Goal: Task Accomplishment & Management: Use online tool/utility

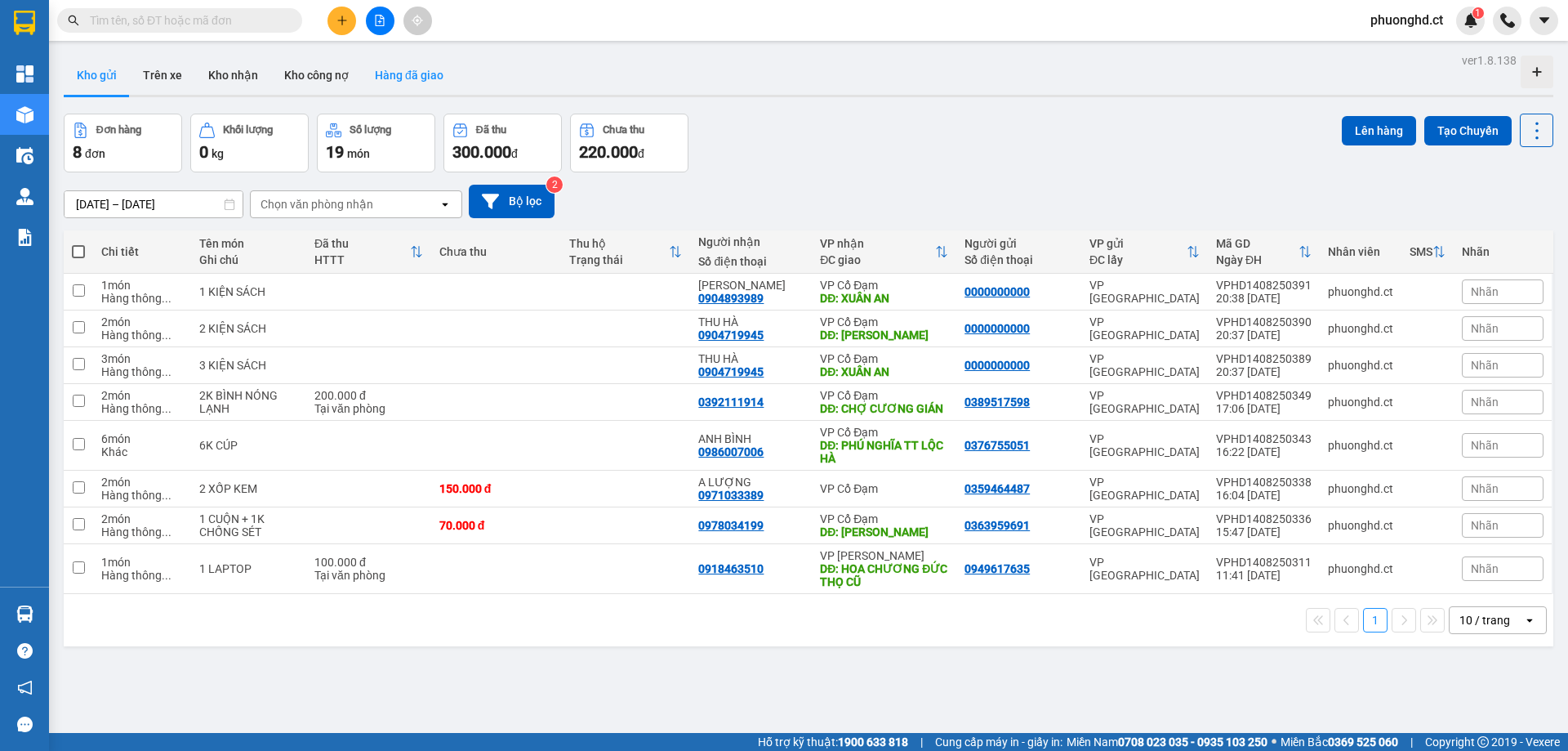
click at [407, 72] on button "Hàng đã giao" at bounding box center [409, 75] width 95 height 39
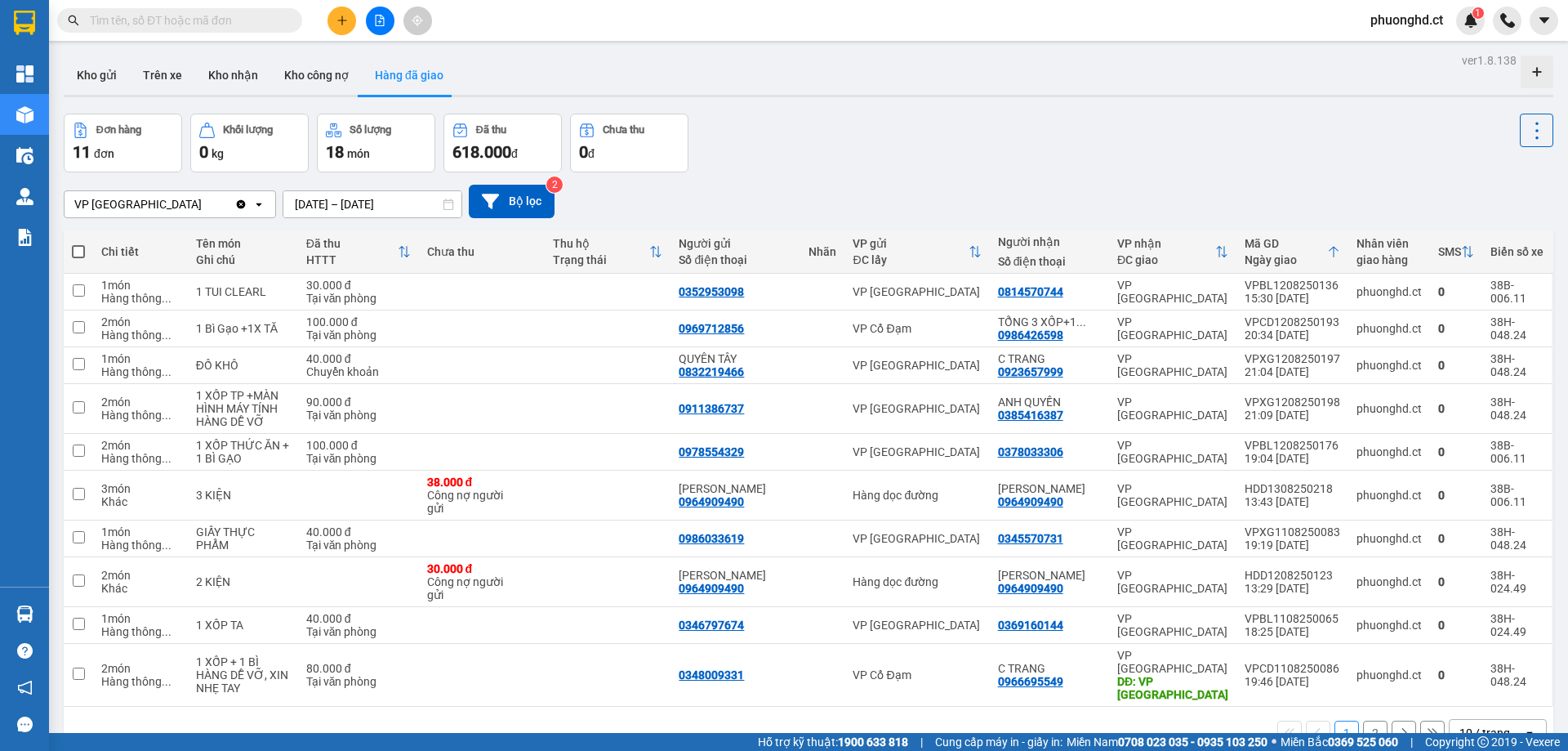
click at [177, 78] on button "Trên xe" at bounding box center [163, 75] width 65 height 39
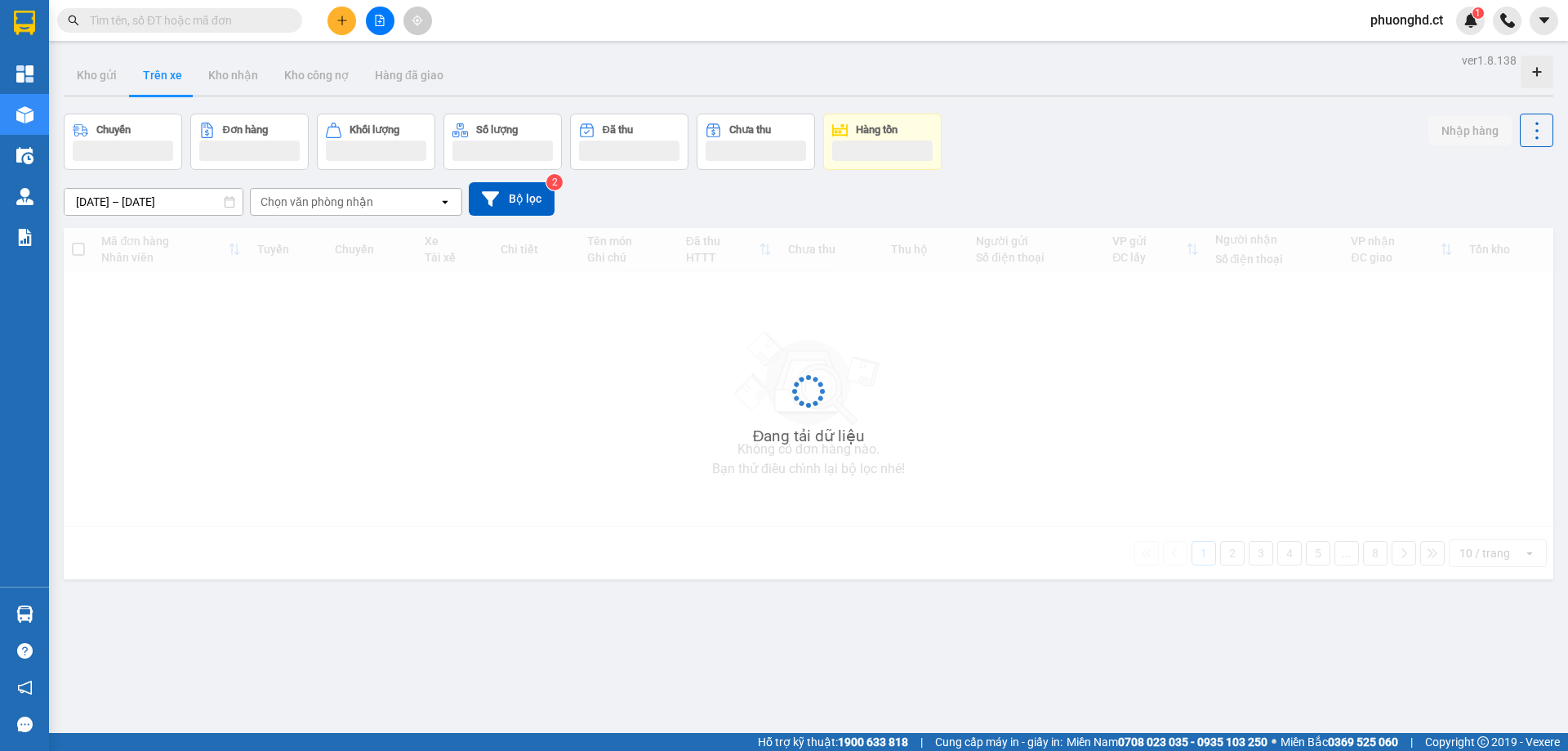
click at [386, 208] on div "Chọn văn phòng nhận" at bounding box center [345, 202] width 188 height 27
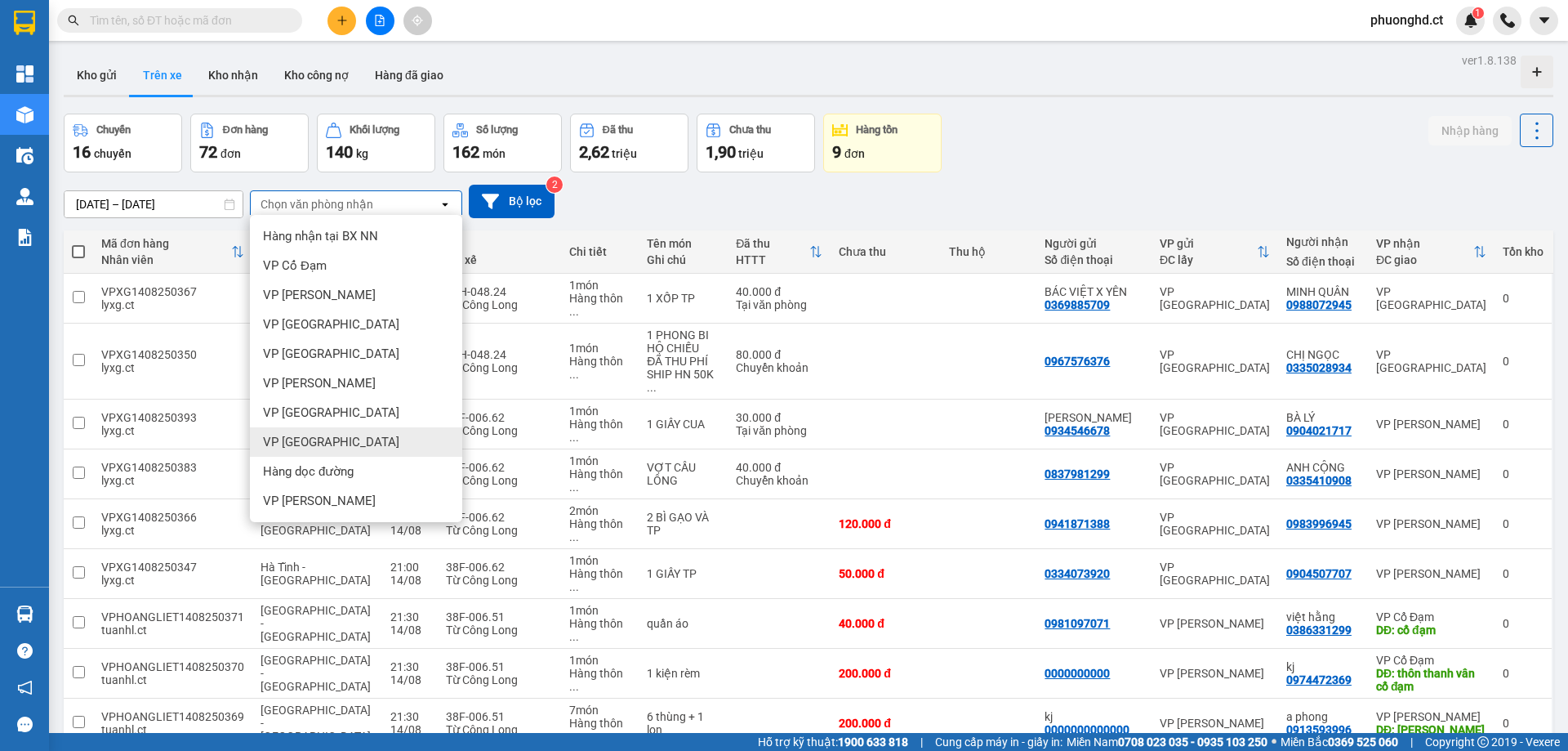
click at [338, 445] on div "VP [GEOGRAPHIC_DATA]" at bounding box center [357, 443] width 213 height 30
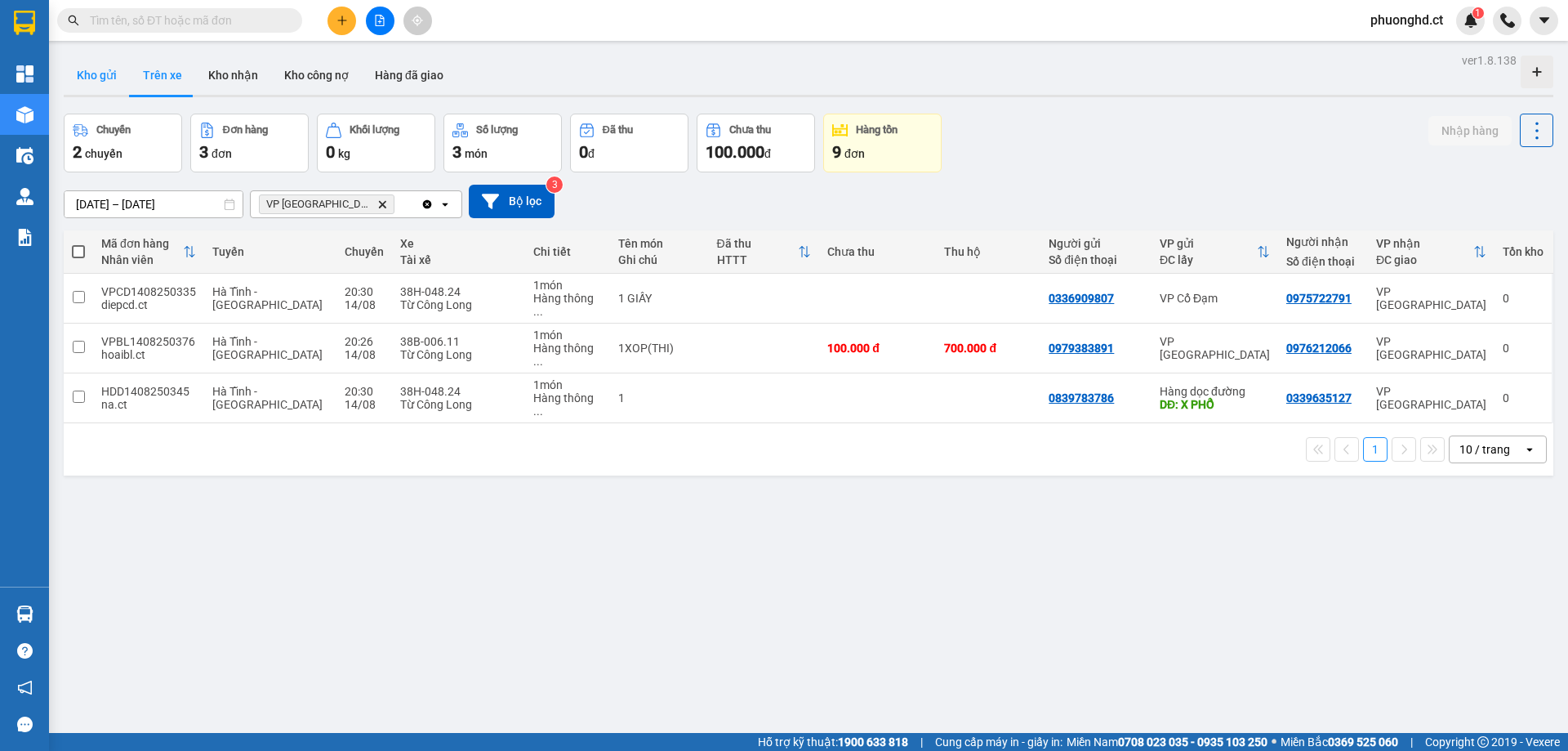
click at [92, 89] on button "Kho gửi" at bounding box center [97, 75] width 66 height 39
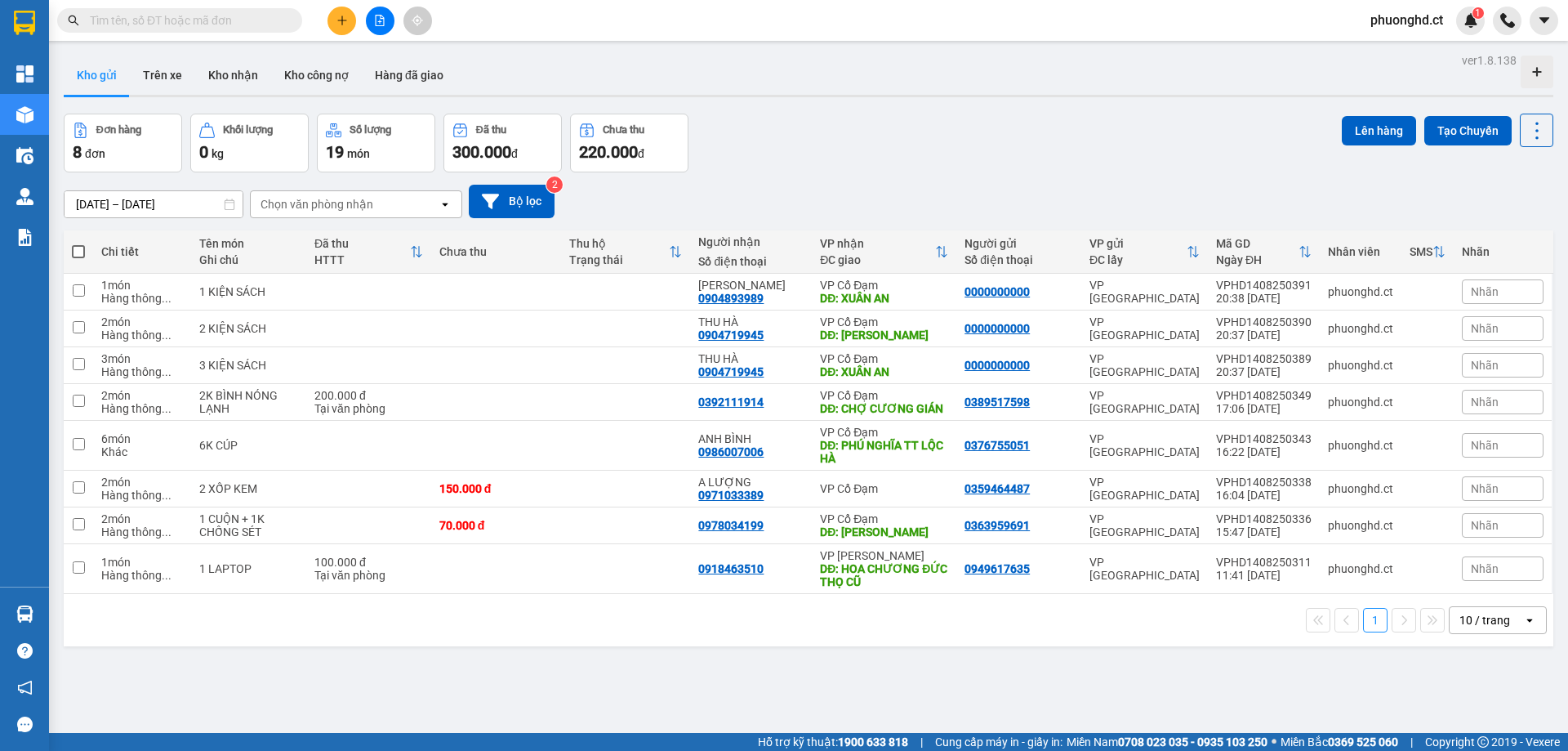
click at [79, 248] on span at bounding box center [78, 251] width 13 height 13
click at [79, 243] on input "checkbox" at bounding box center [79, 243] width 0 height 0
checkbox input "true"
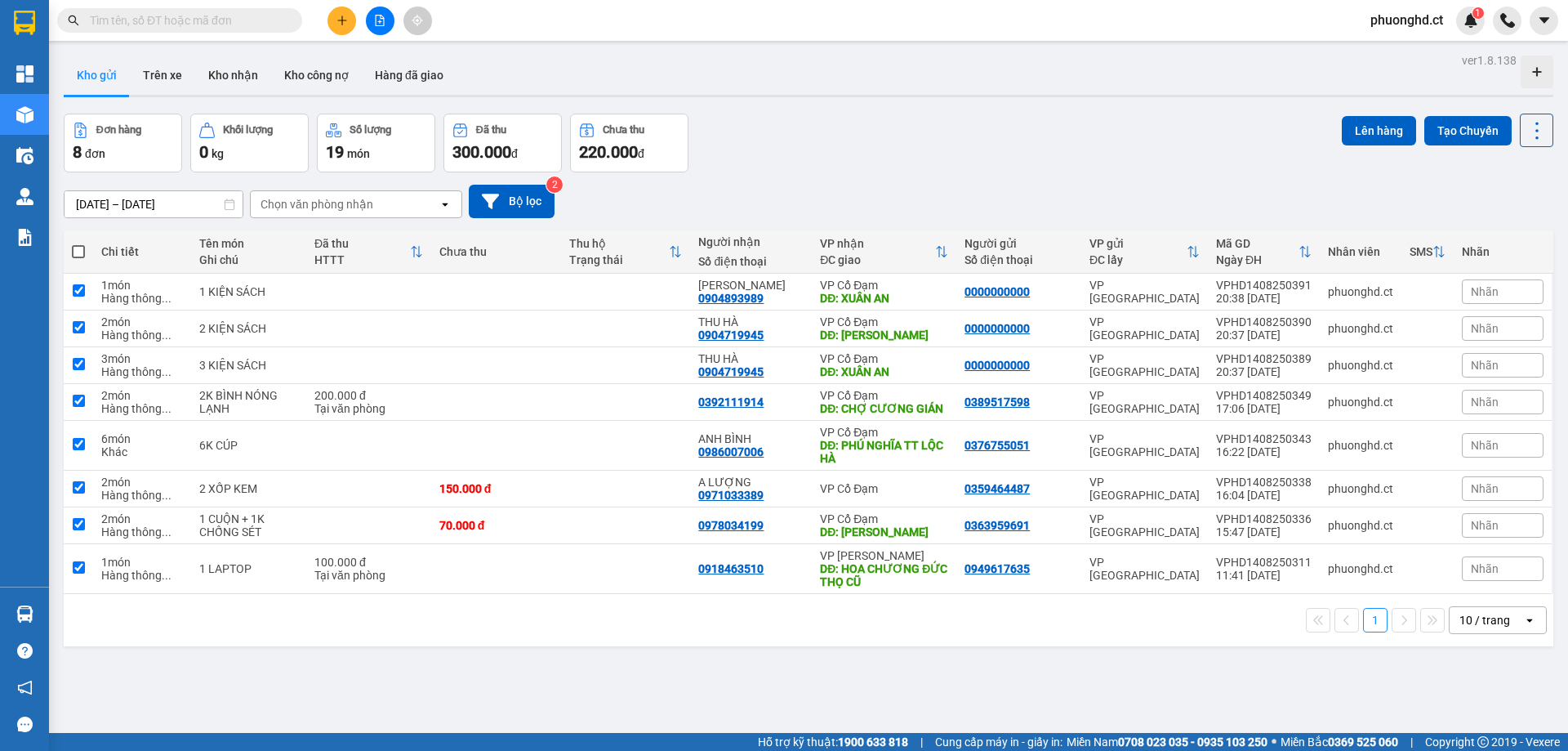
checkbox input "true"
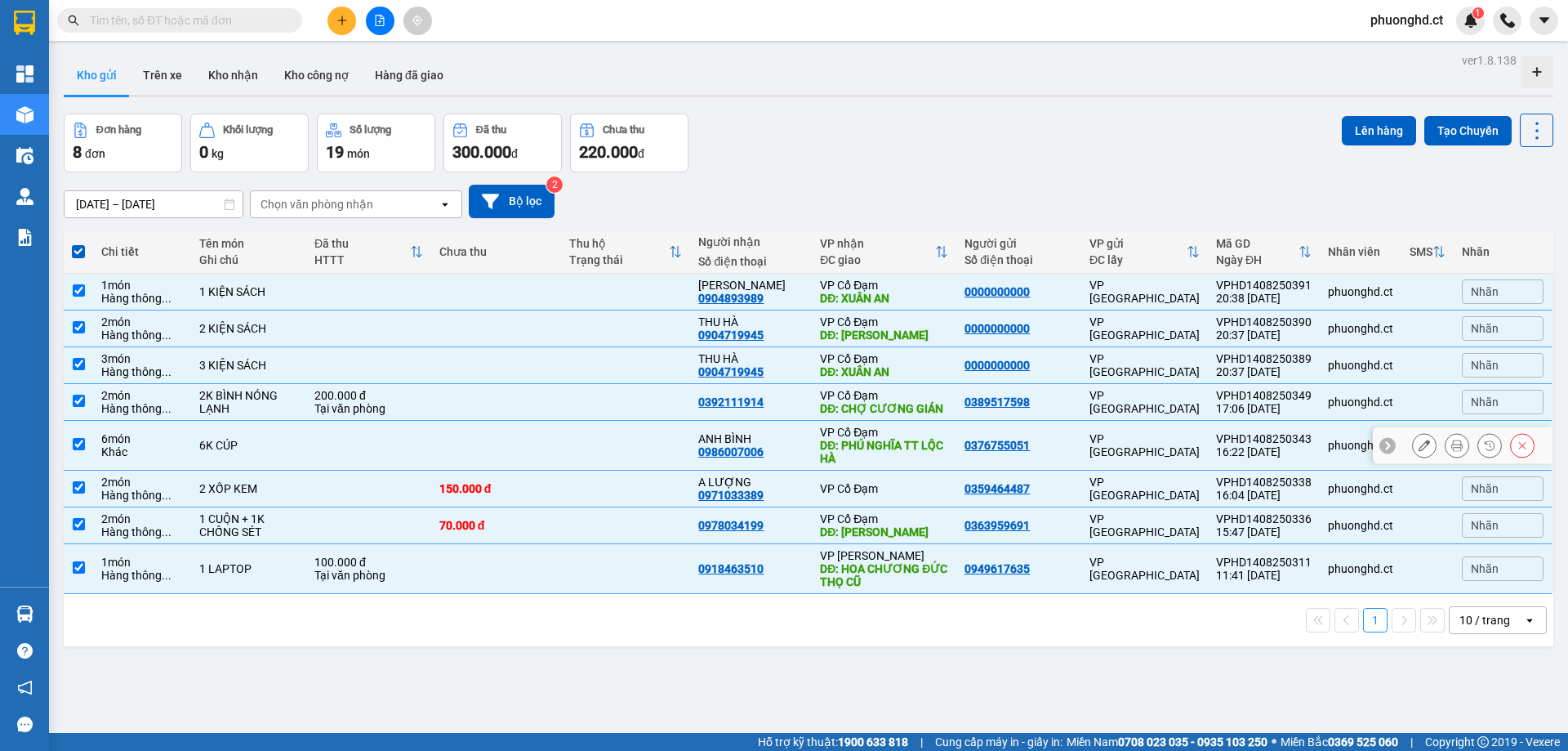
click at [206, 451] on div "6K CÚP" at bounding box center [248, 444] width 98 height 13
checkbox input "false"
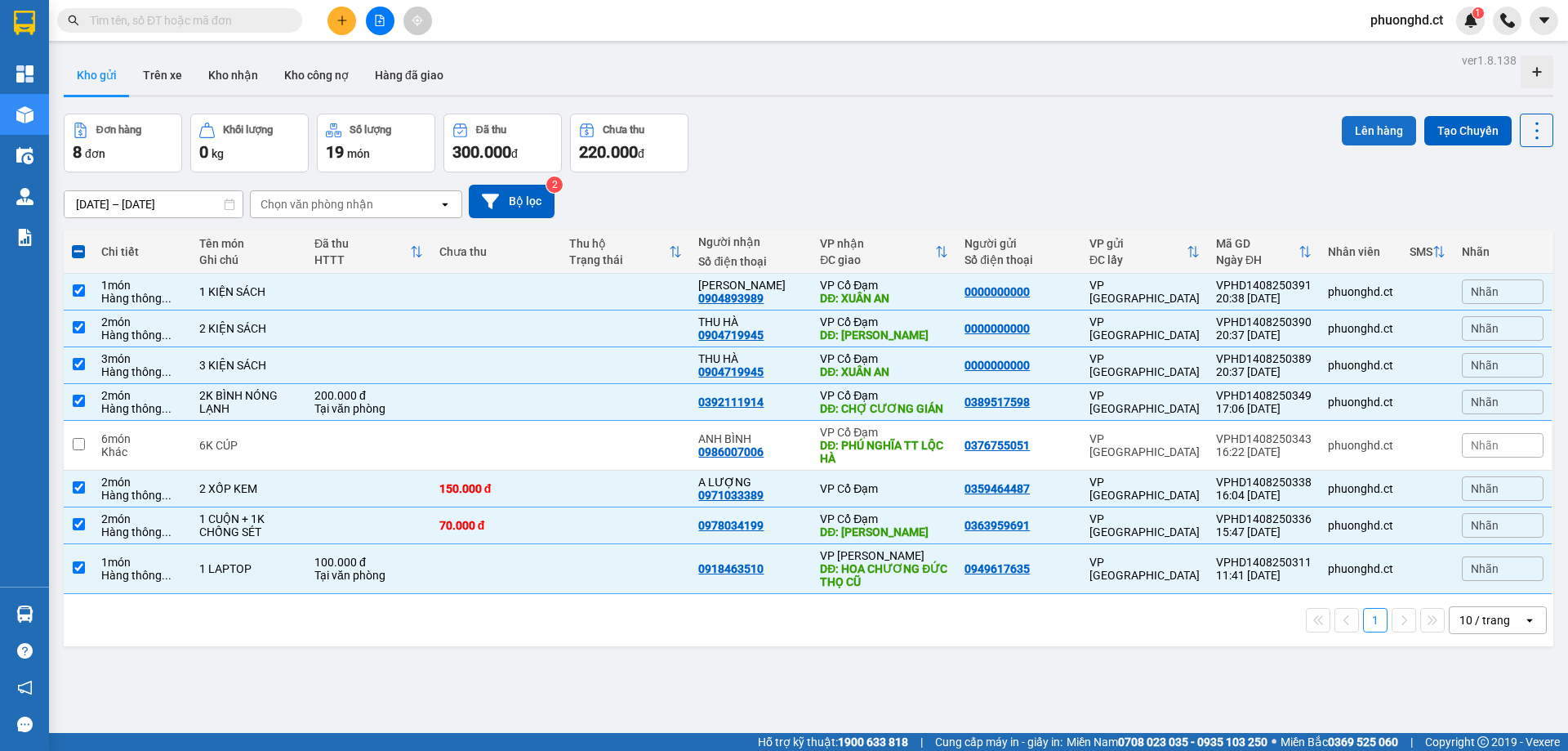
click at [1350, 127] on button "Lên hàng" at bounding box center [1379, 131] width 74 height 30
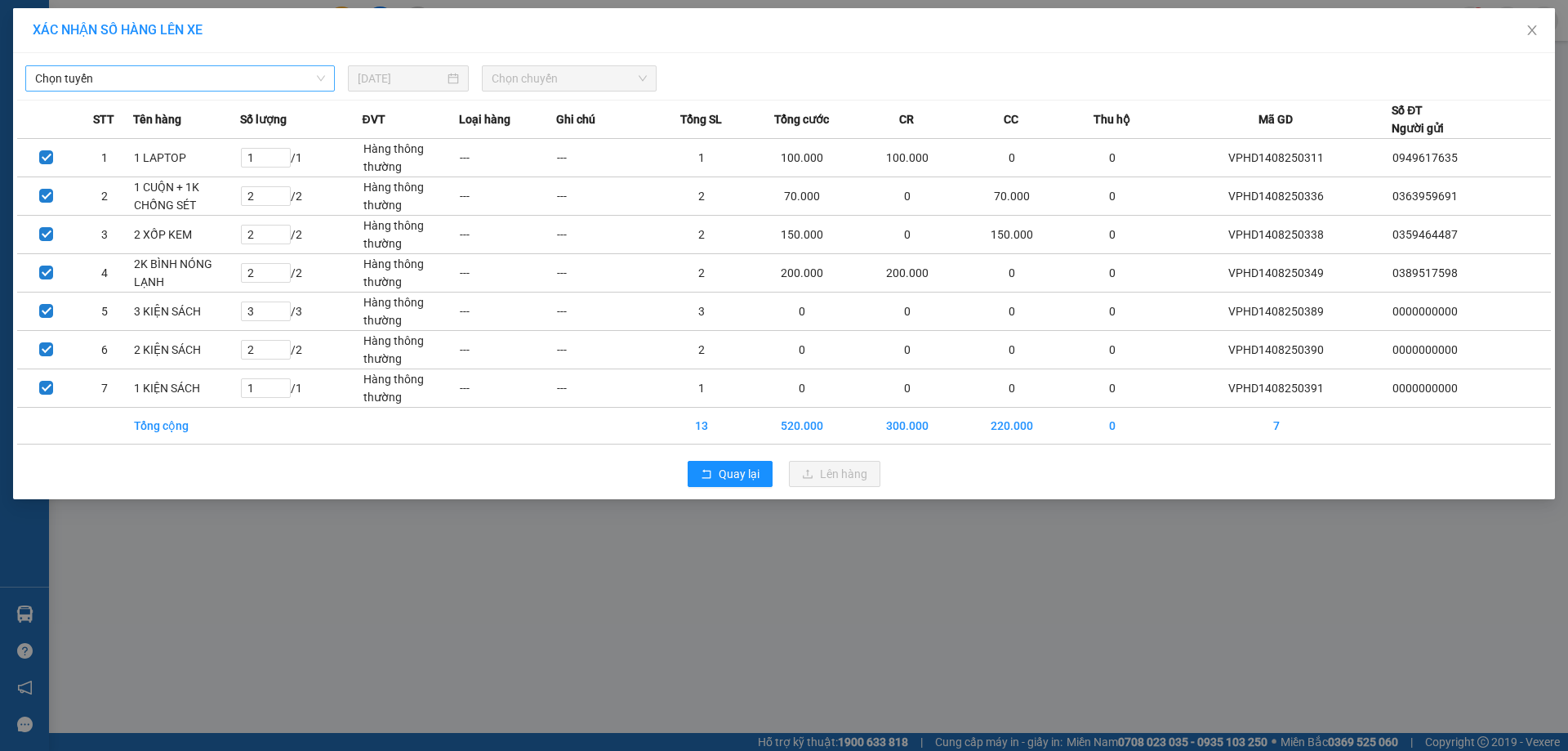
click at [117, 75] on span "Chọn tuyến" at bounding box center [180, 78] width 290 height 25
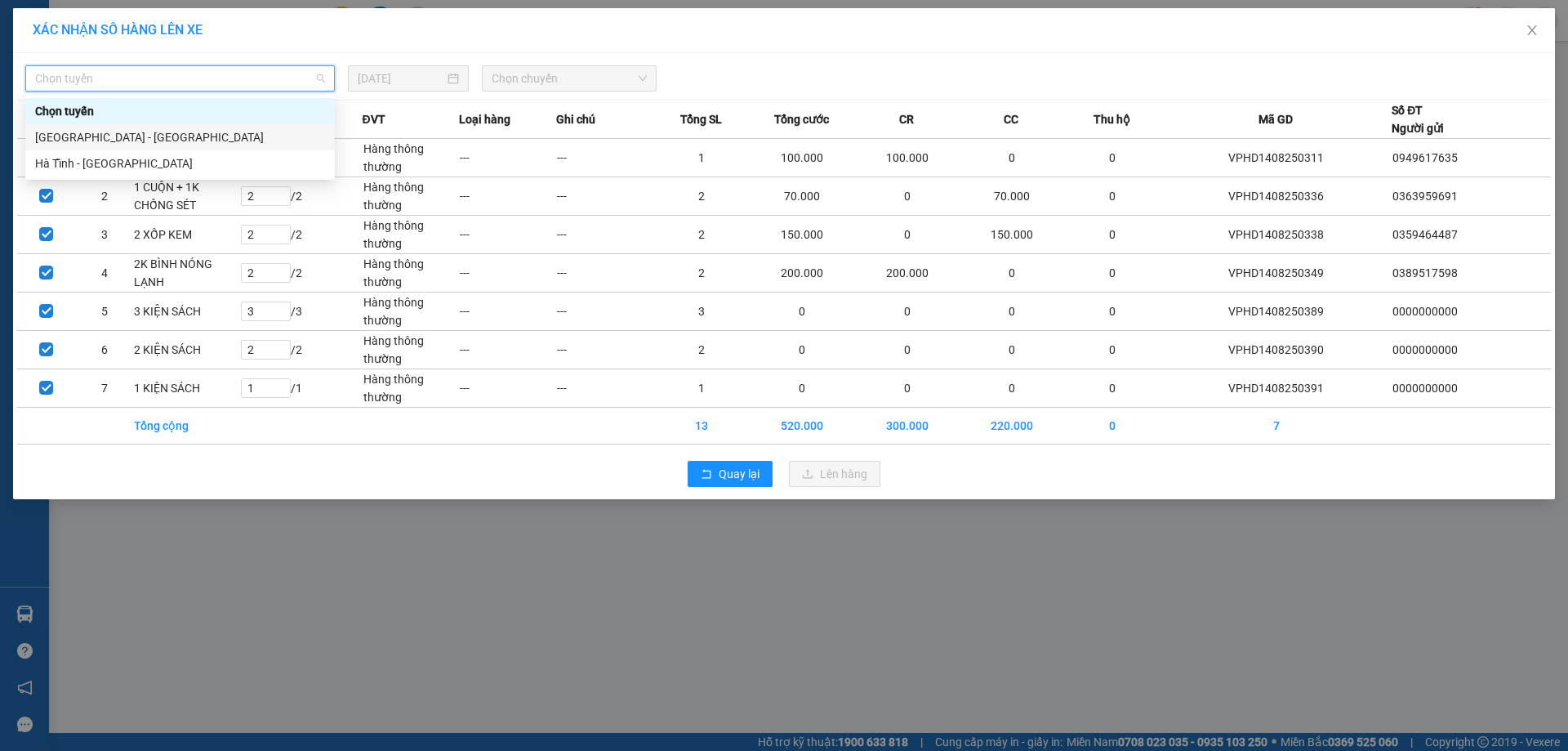
click at [124, 144] on div "[GEOGRAPHIC_DATA] - [GEOGRAPHIC_DATA]" at bounding box center [180, 137] width 290 height 18
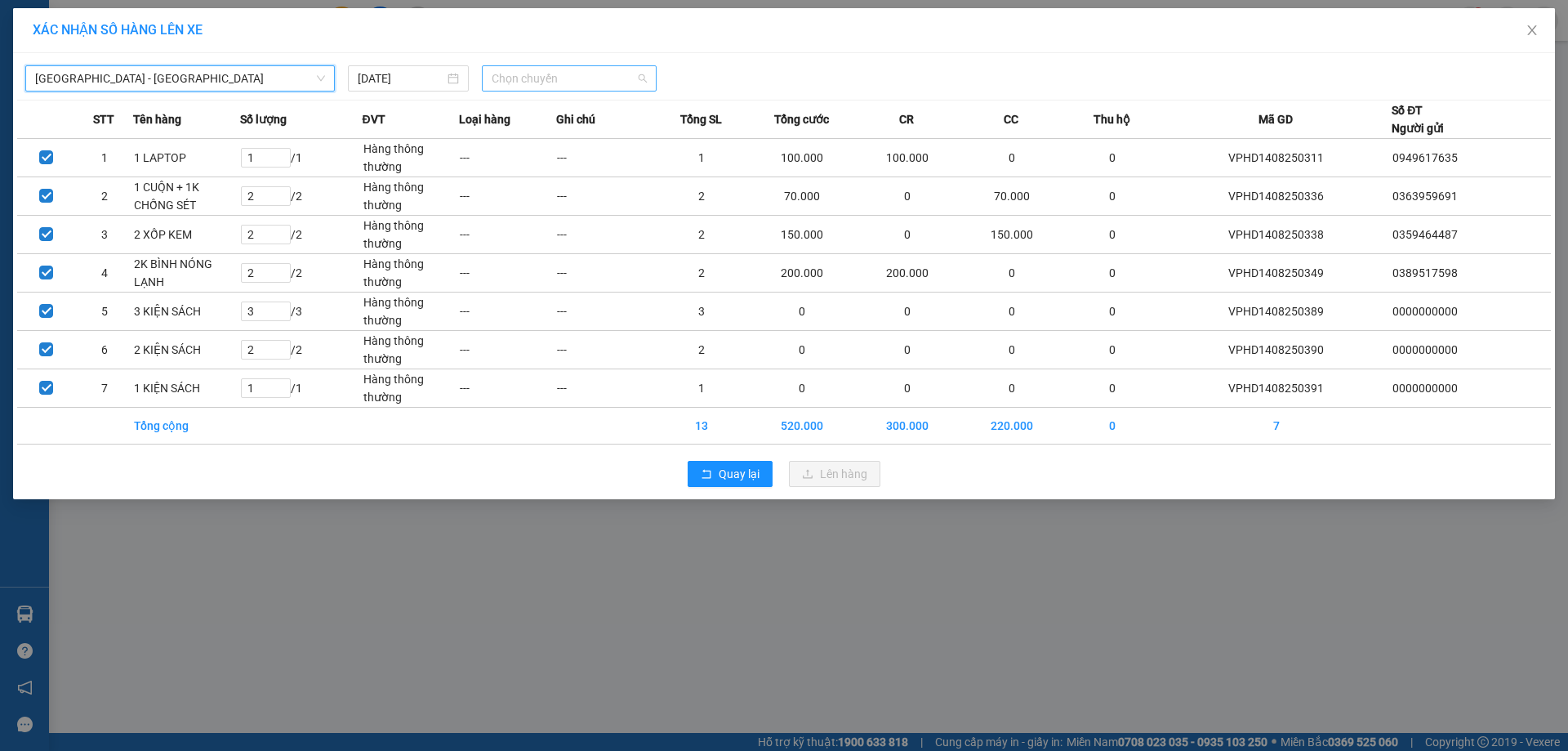
click at [582, 80] on span "Chọn chuyến" at bounding box center [569, 78] width 156 height 25
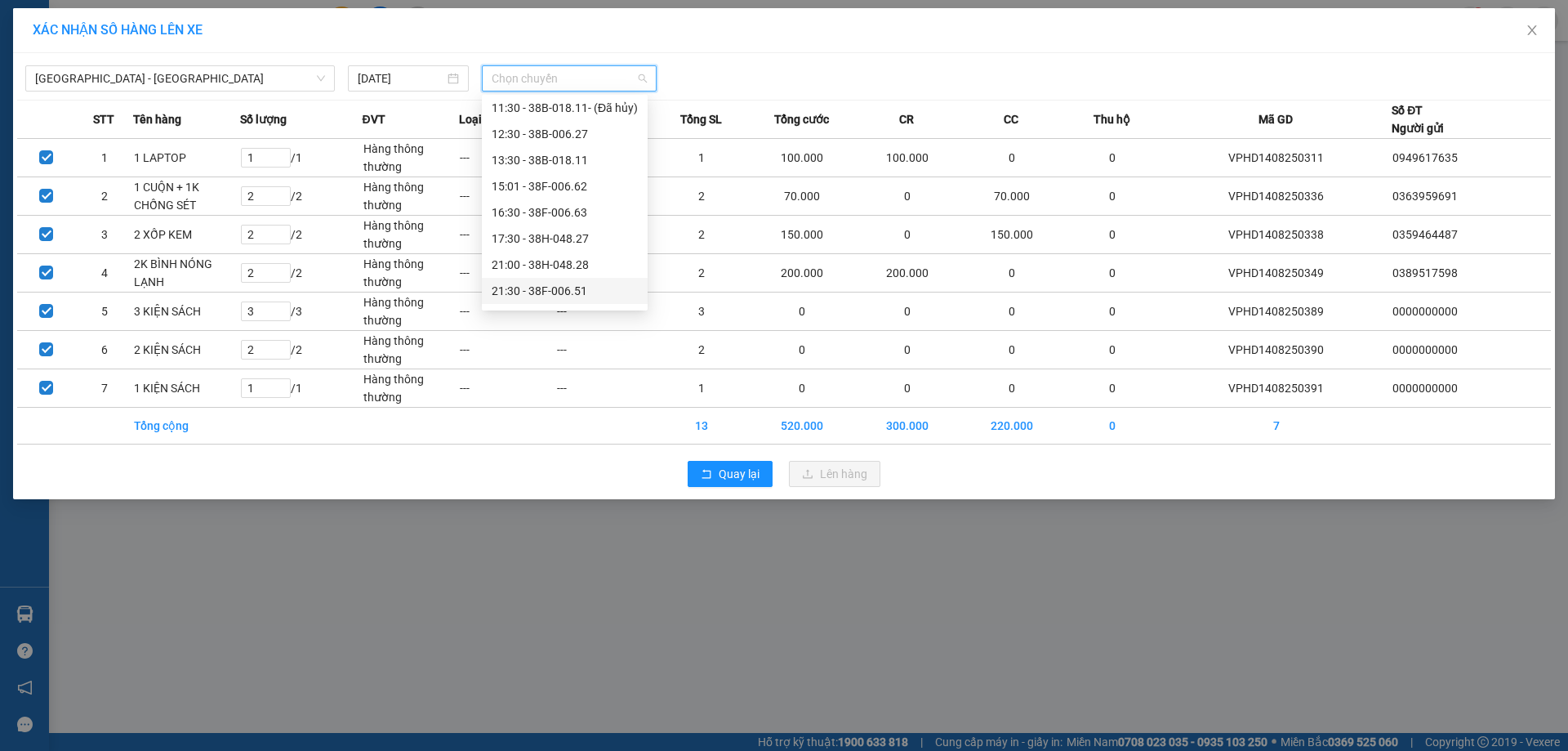
scroll to position [104, 0]
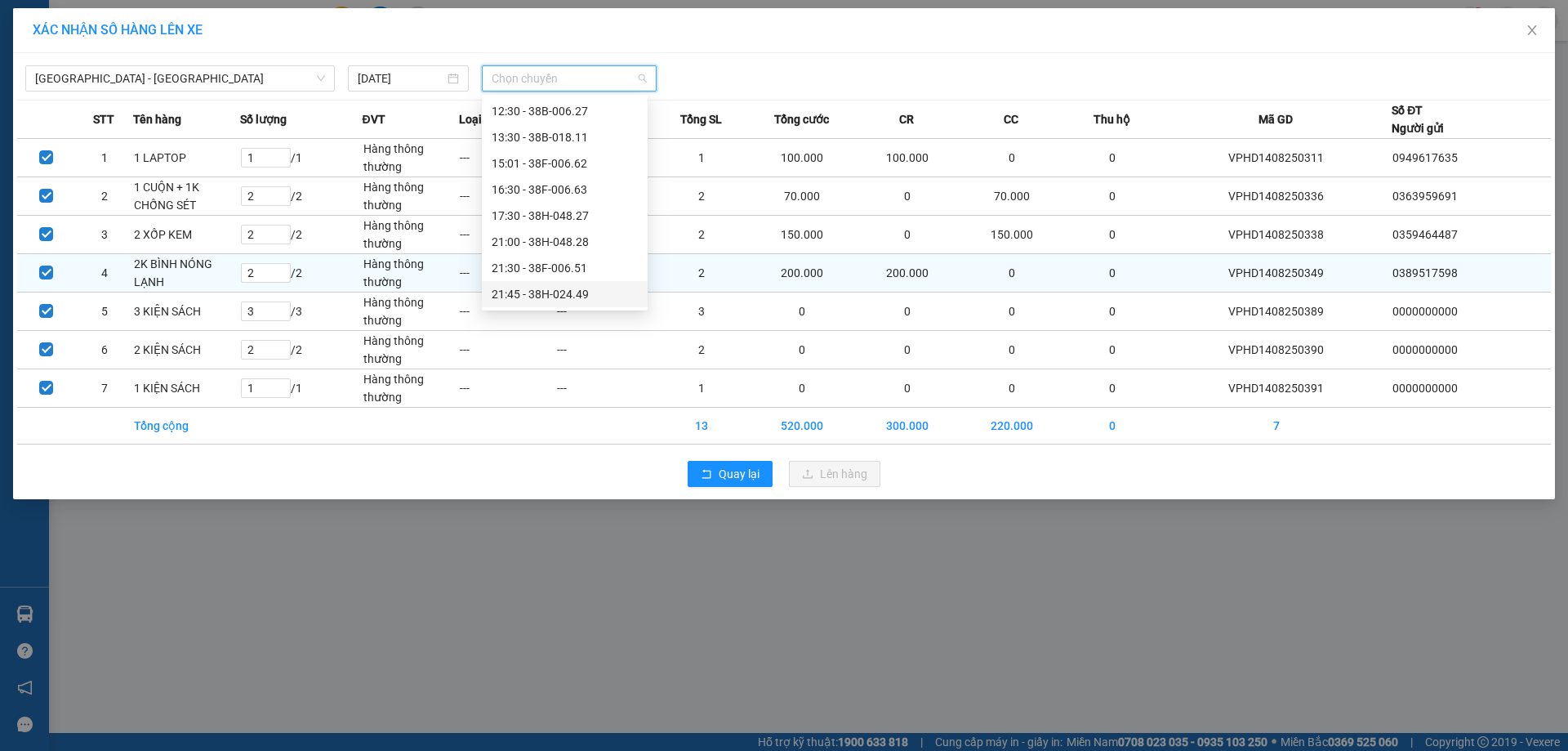
click at [623, 293] on div "21:45 - 38H-024.49" at bounding box center [564, 294] width 146 height 18
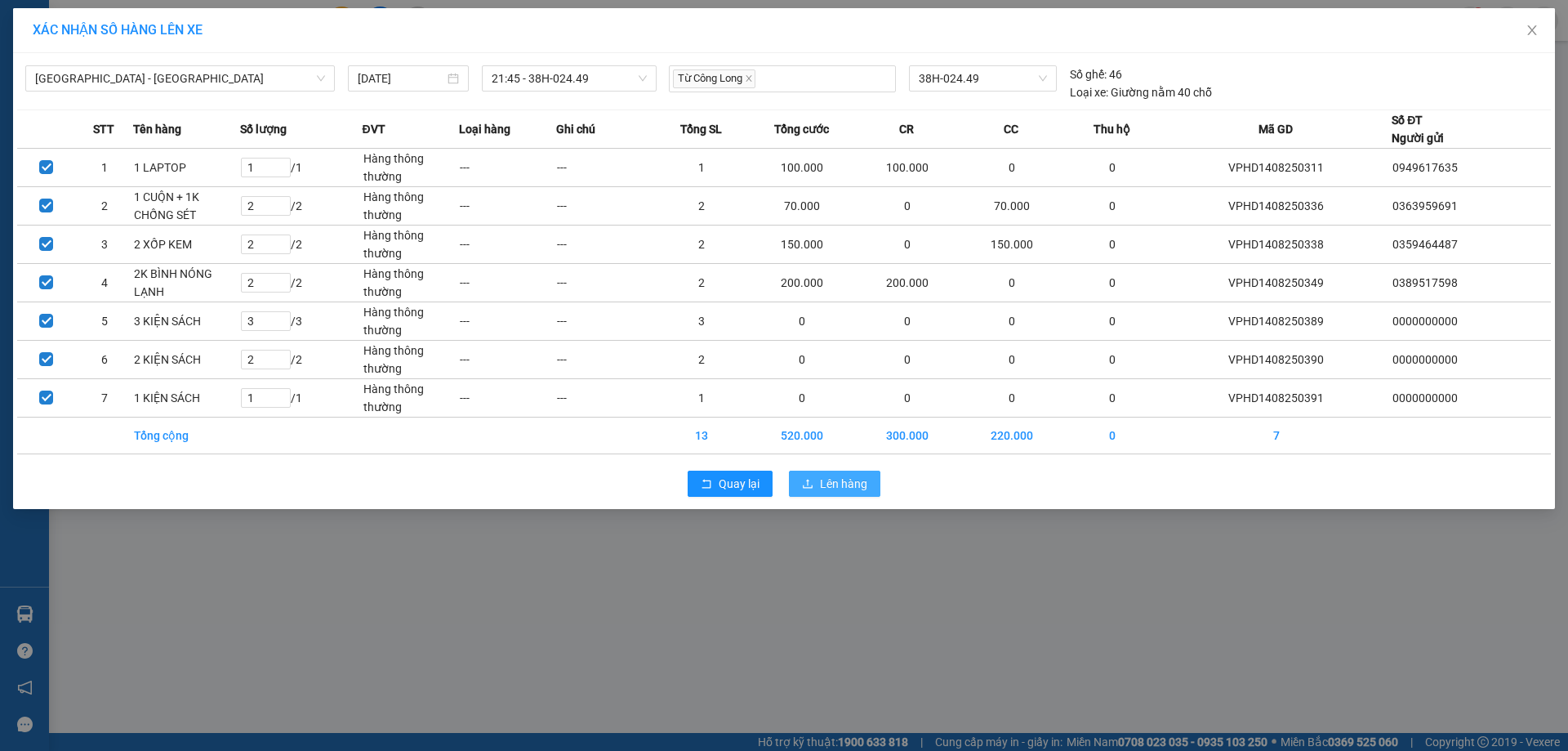
click at [867, 478] on span "Lên hàng" at bounding box center [844, 484] width 47 height 18
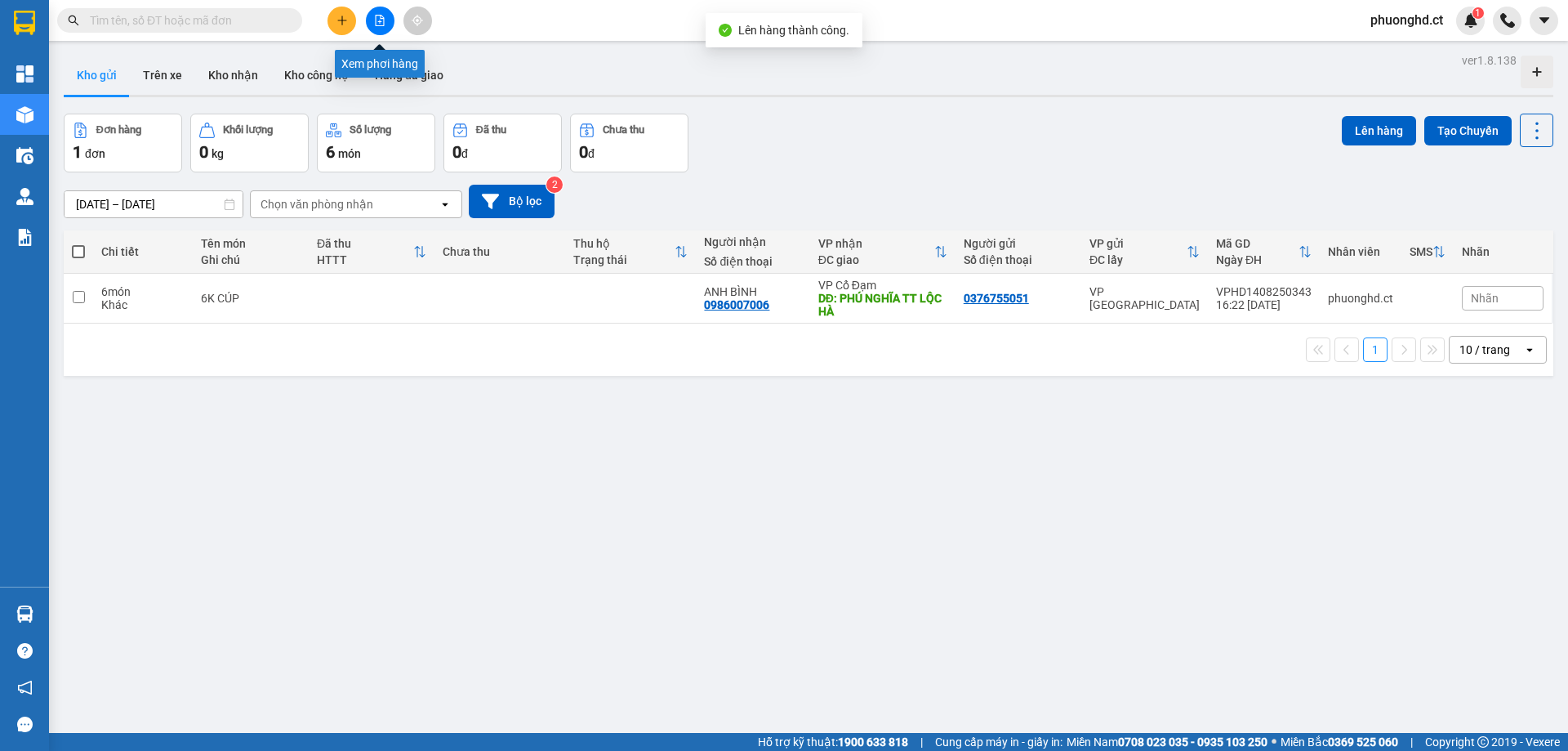
click at [379, 22] on icon "file-add" at bounding box center [380, 21] width 9 height 12
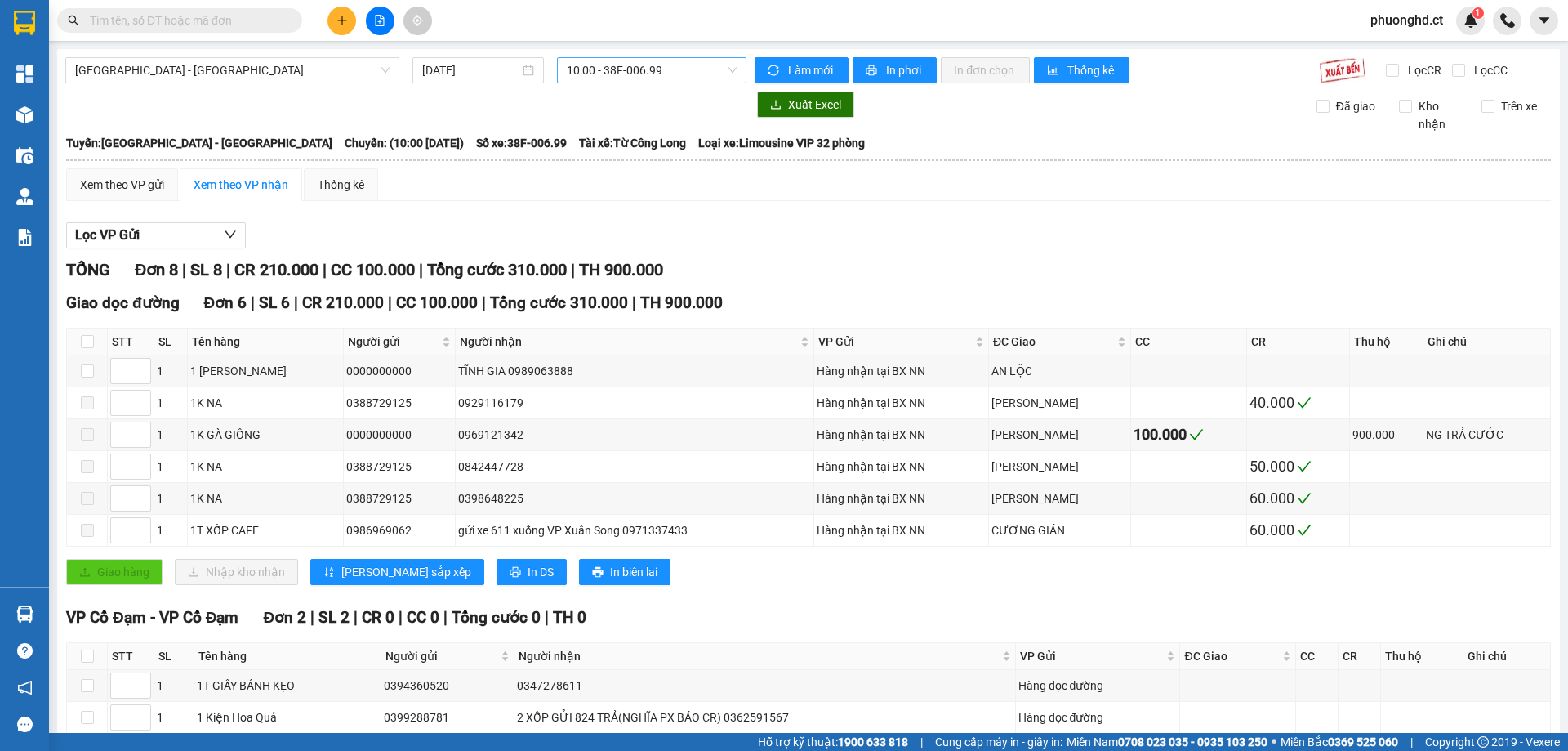
click at [614, 73] on span "10:00 - 38F-006.99" at bounding box center [652, 70] width 170 height 25
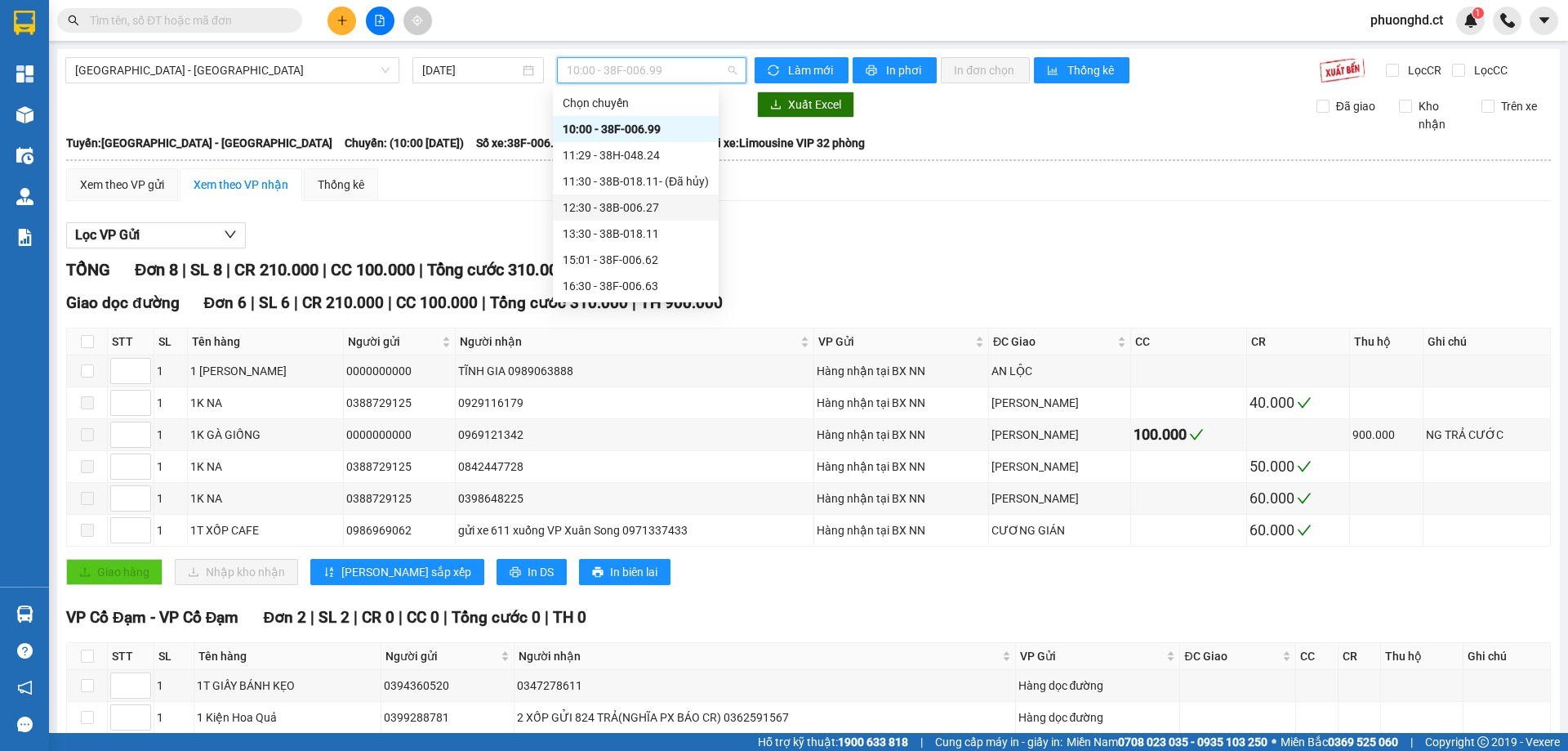
scroll to position [104, 0]
click at [632, 278] on div "21:45 - 38H-024.49" at bounding box center [635, 286] width 146 height 18
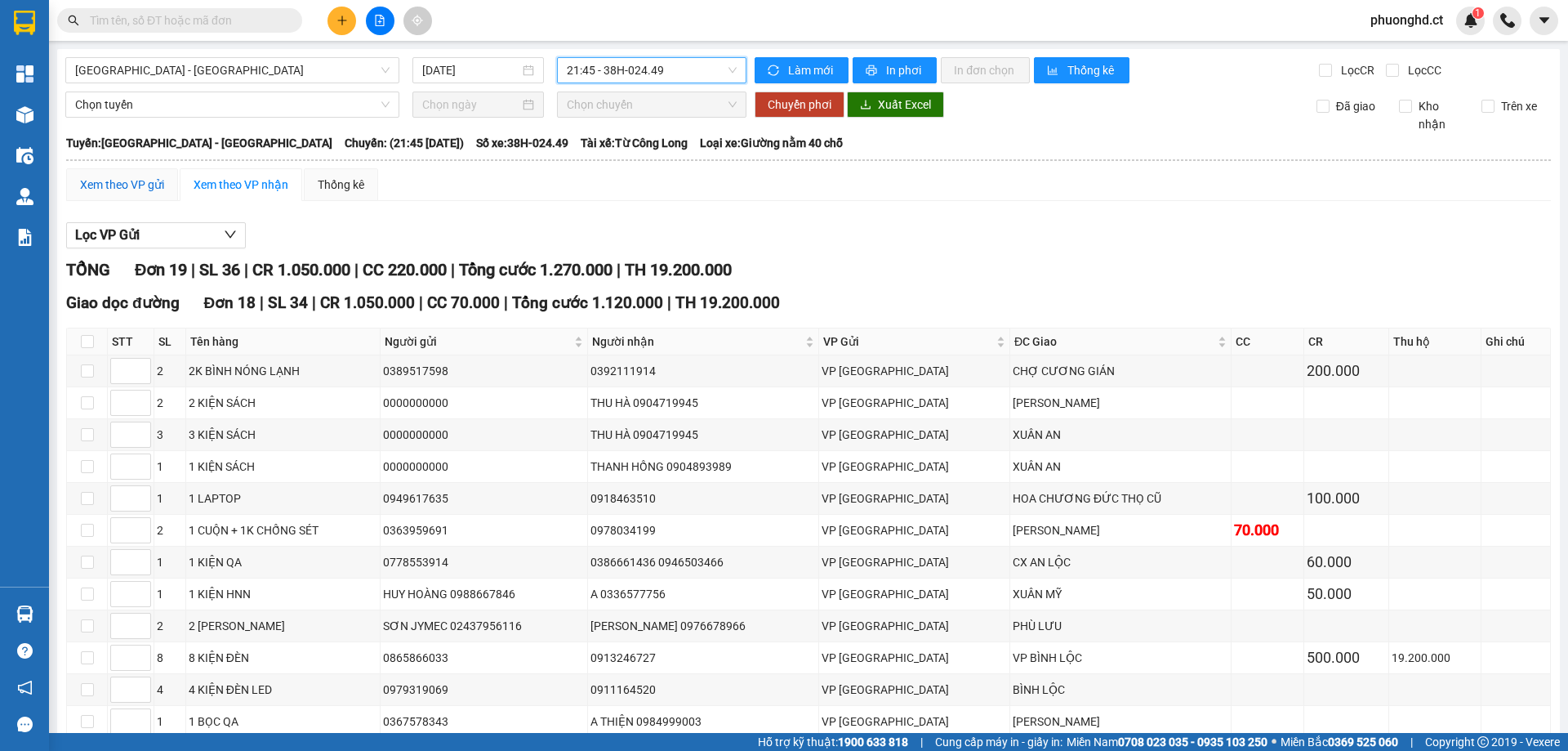
click at [99, 178] on div "Xem theo VP gửi" at bounding box center [121, 184] width 84 height 18
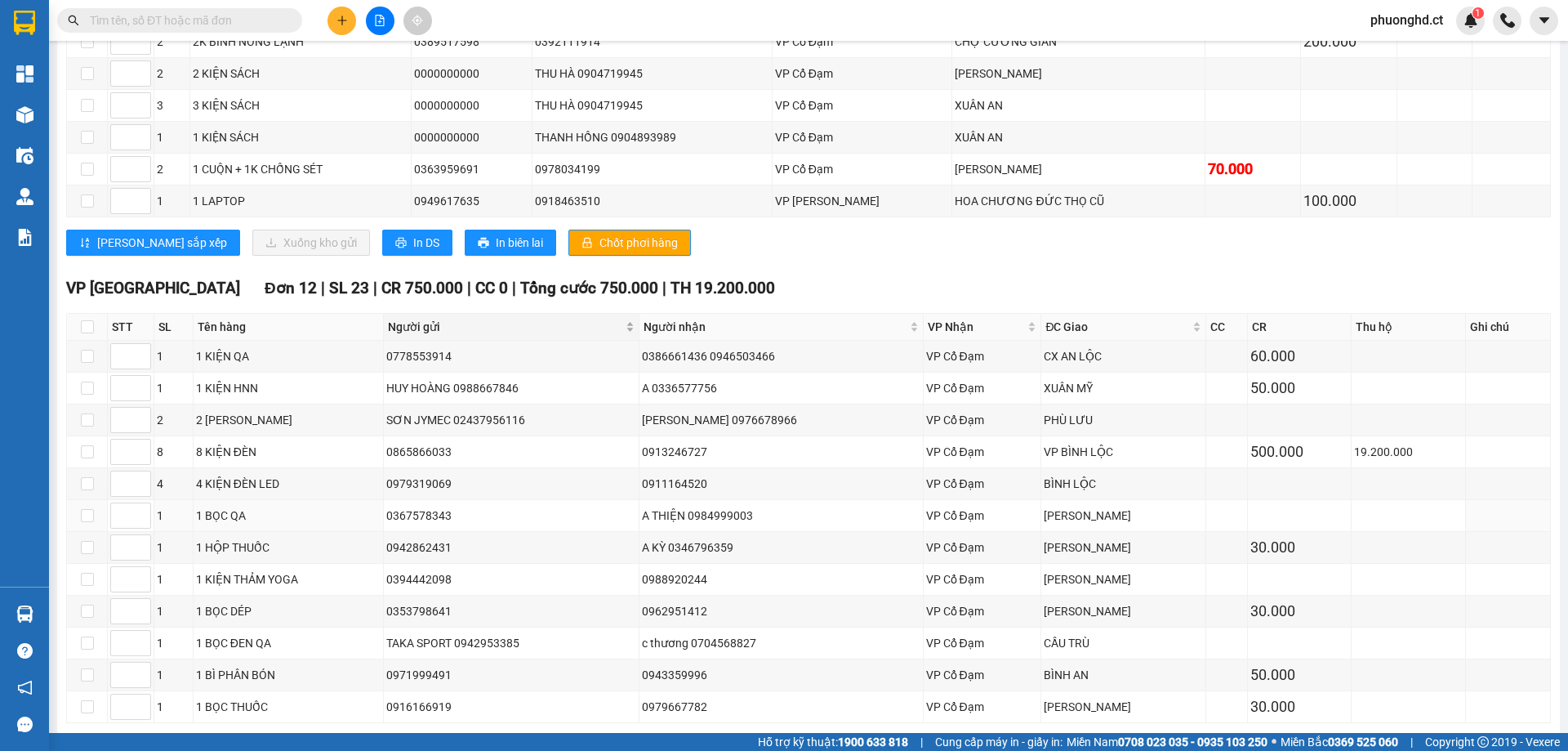
scroll to position [272, 0]
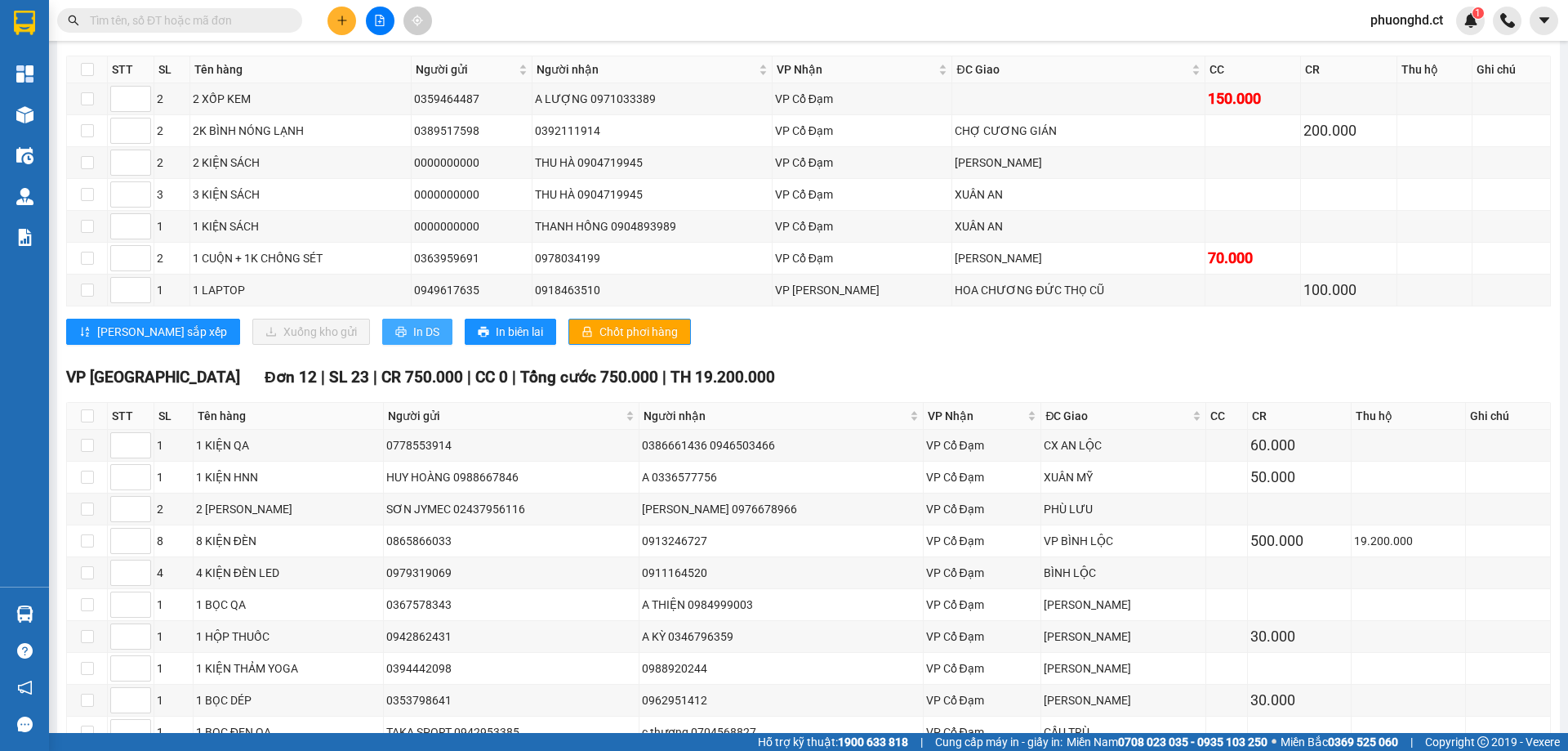
click at [382, 325] on button "In DS" at bounding box center [417, 331] width 70 height 27
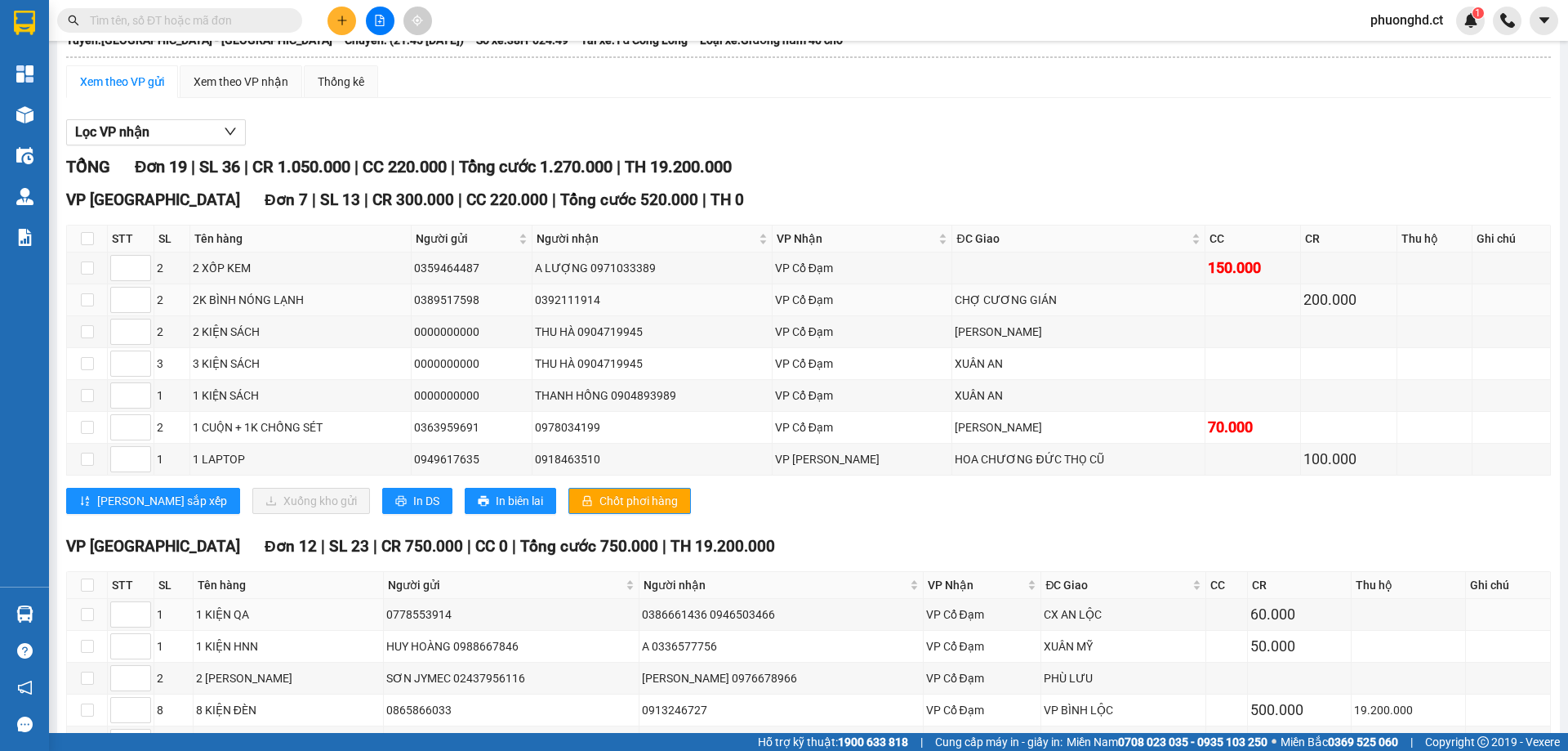
scroll to position [0, 0]
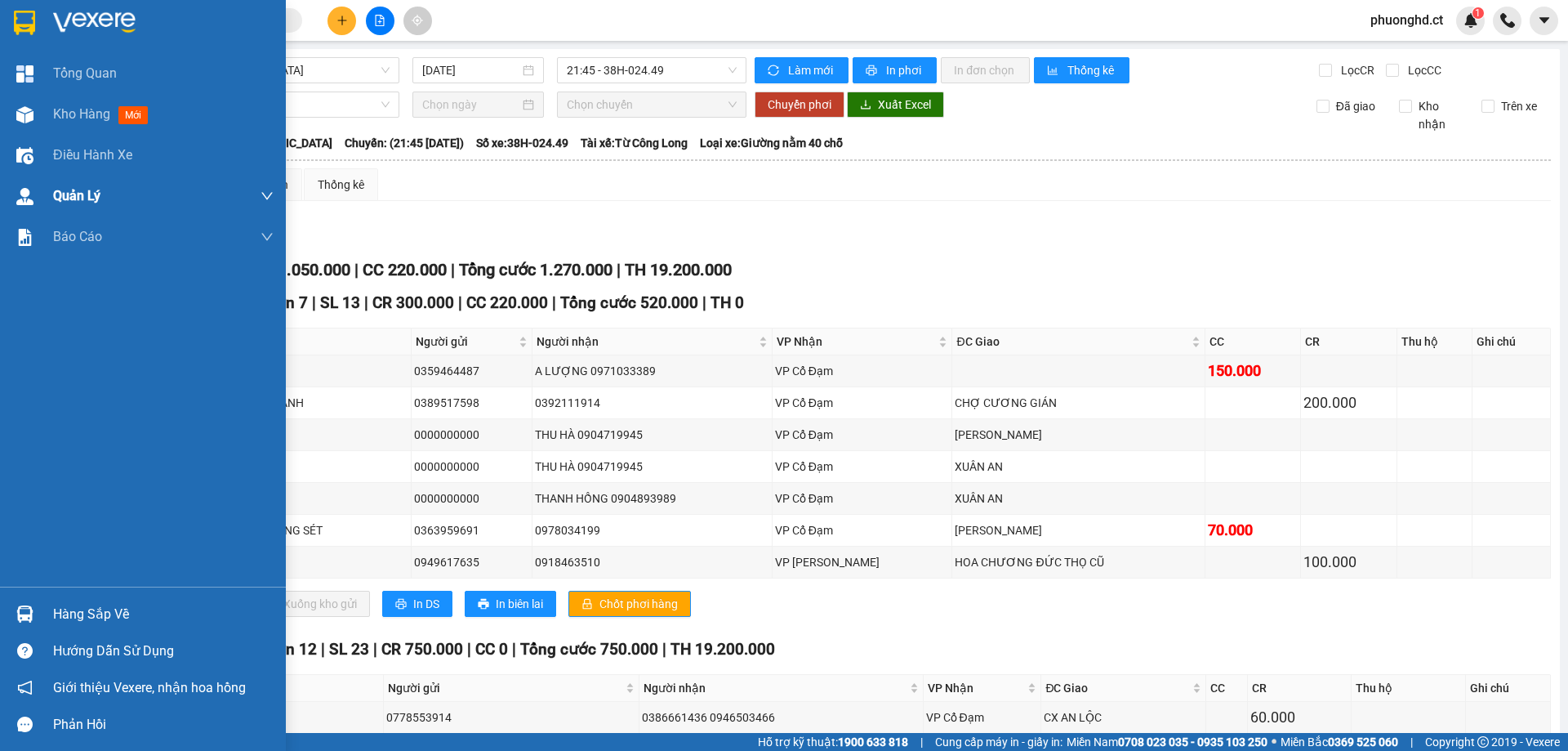
drag, startPoint x: 16, startPoint y: 116, endPoint x: 152, endPoint y: 184, distance: 152.1
click at [17, 116] on img at bounding box center [25, 114] width 17 height 17
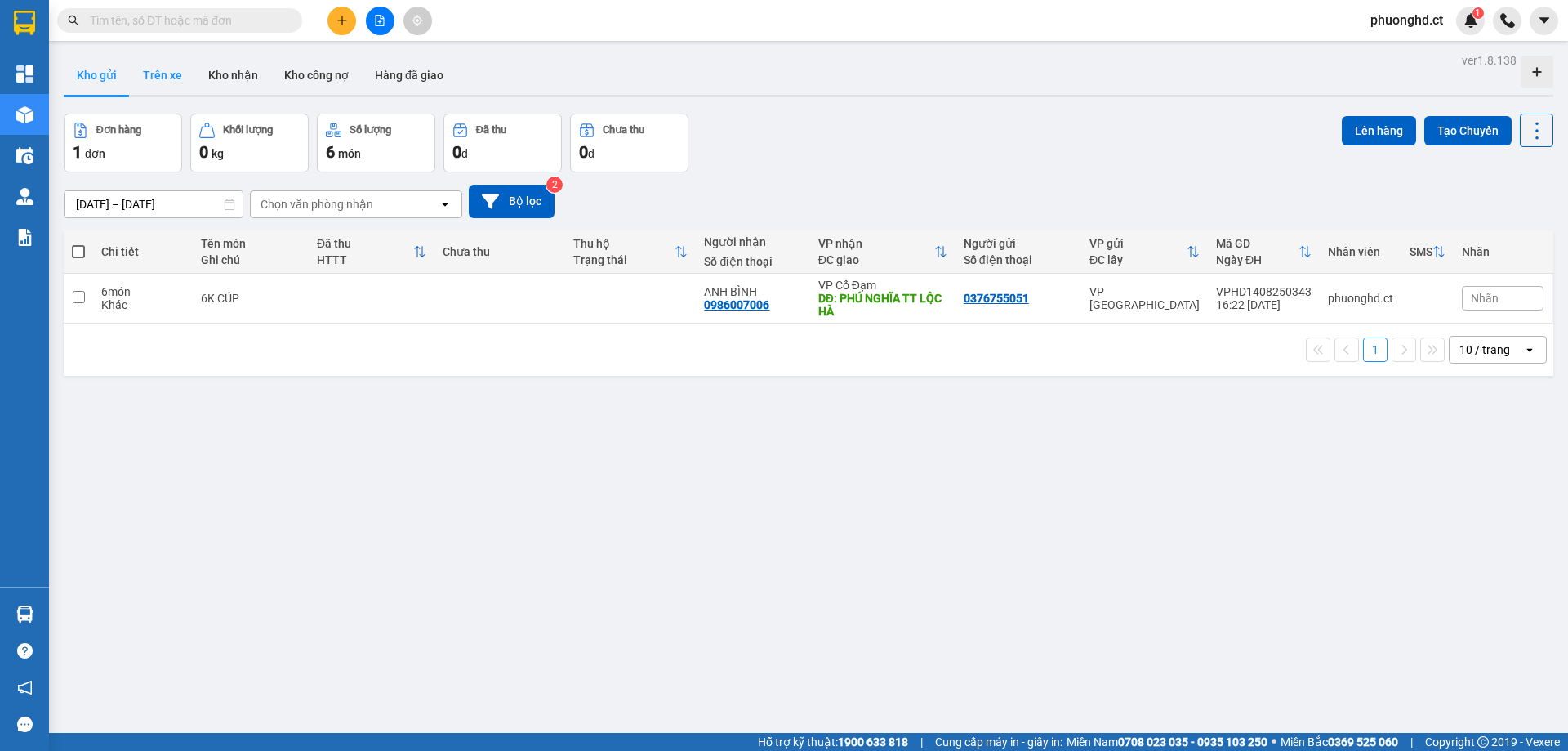
click at [173, 71] on button "Trên xe" at bounding box center [163, 75] width 65 height 39
